Goal: Information Seeking & Learning: Learn about a topic

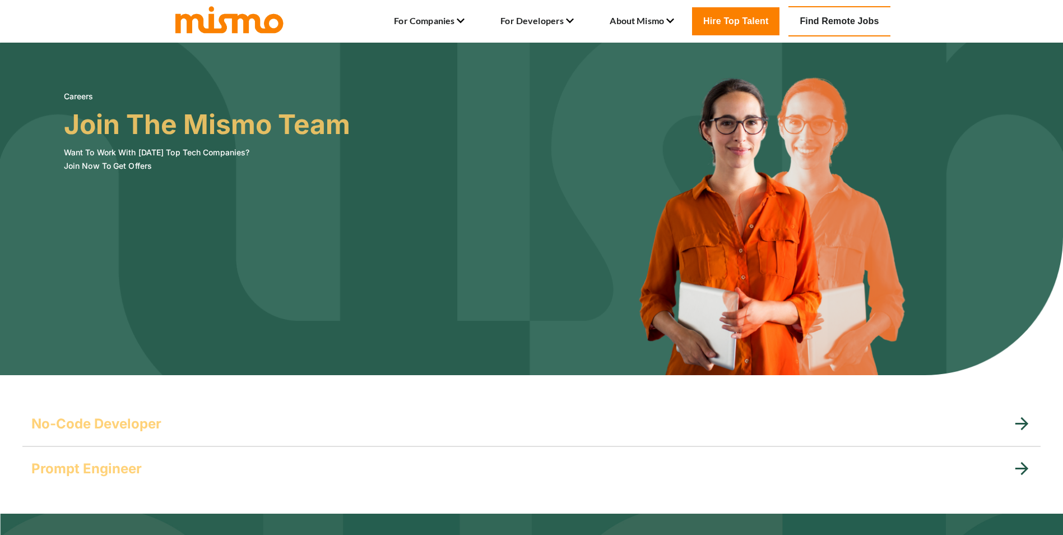
click at [840, 18] on link "Find Remote Jobs" at bounding box center [839, 21] width 101 height 30
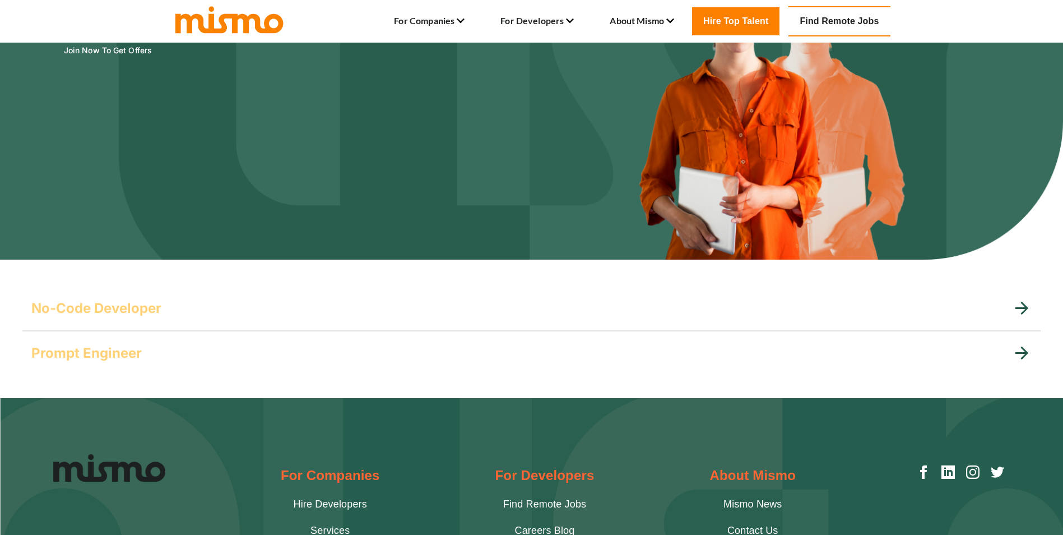
scroll to position [112, 0]
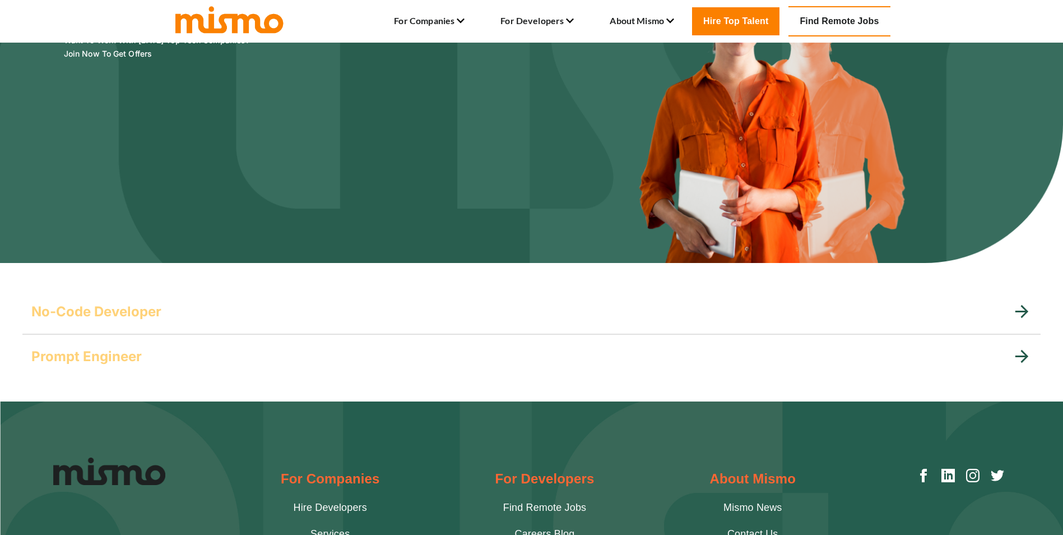
click at [100, 303] on h5 "No-Code Developer" at bounding box center [96, 312] width 130 height 18
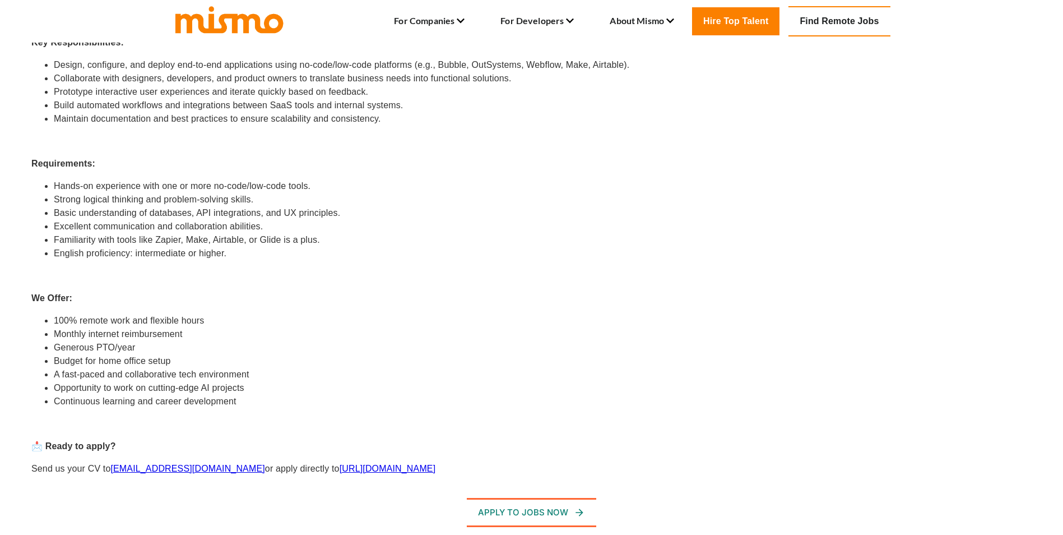
scroll to position [729, 0]
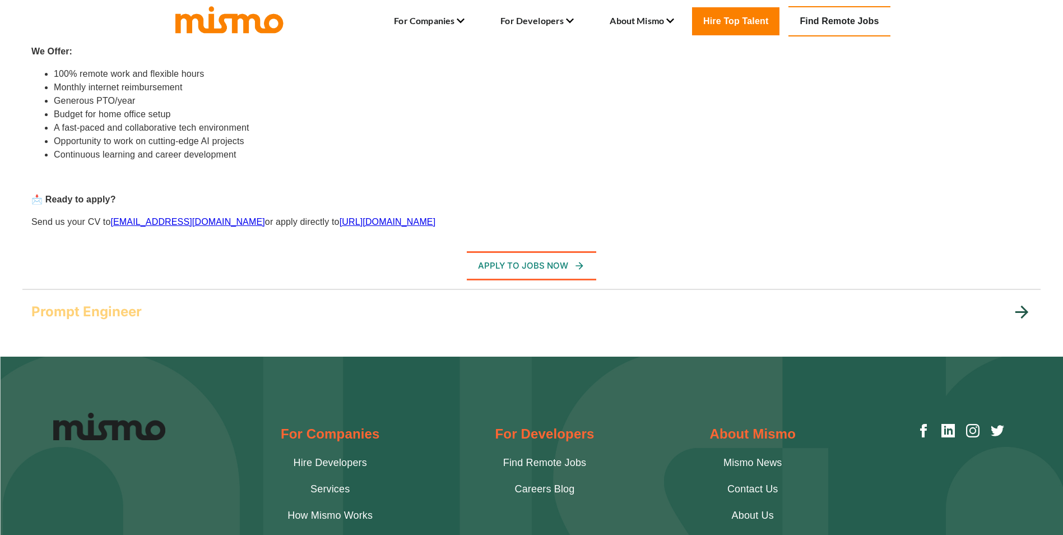
click at [92, 313] on h5 "Prompt Engineer" at bounding box center [86, 312] width 110 height 18
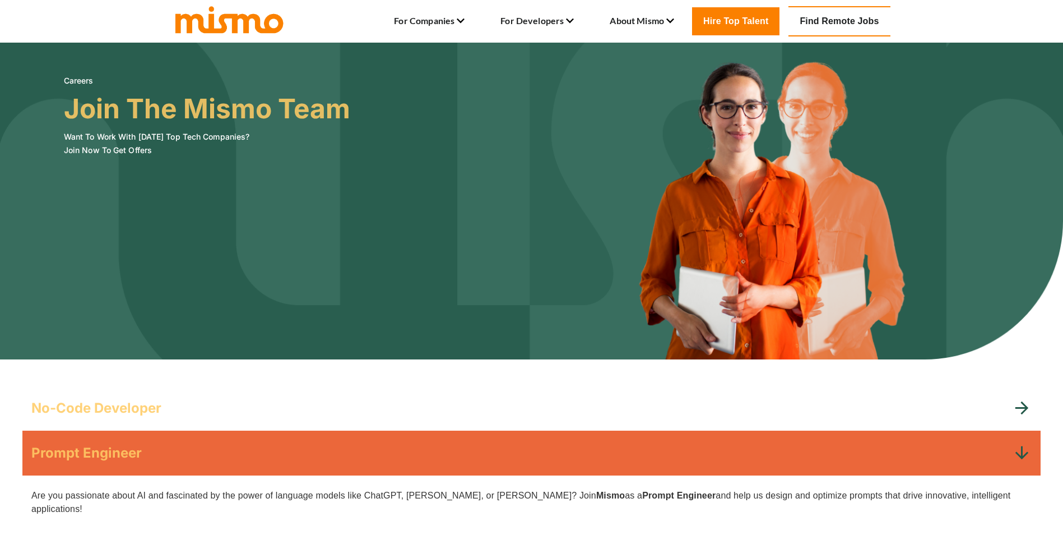
scroll to position [0, 0]
